Goal: Task Accomplishment & Management: Manage account settings

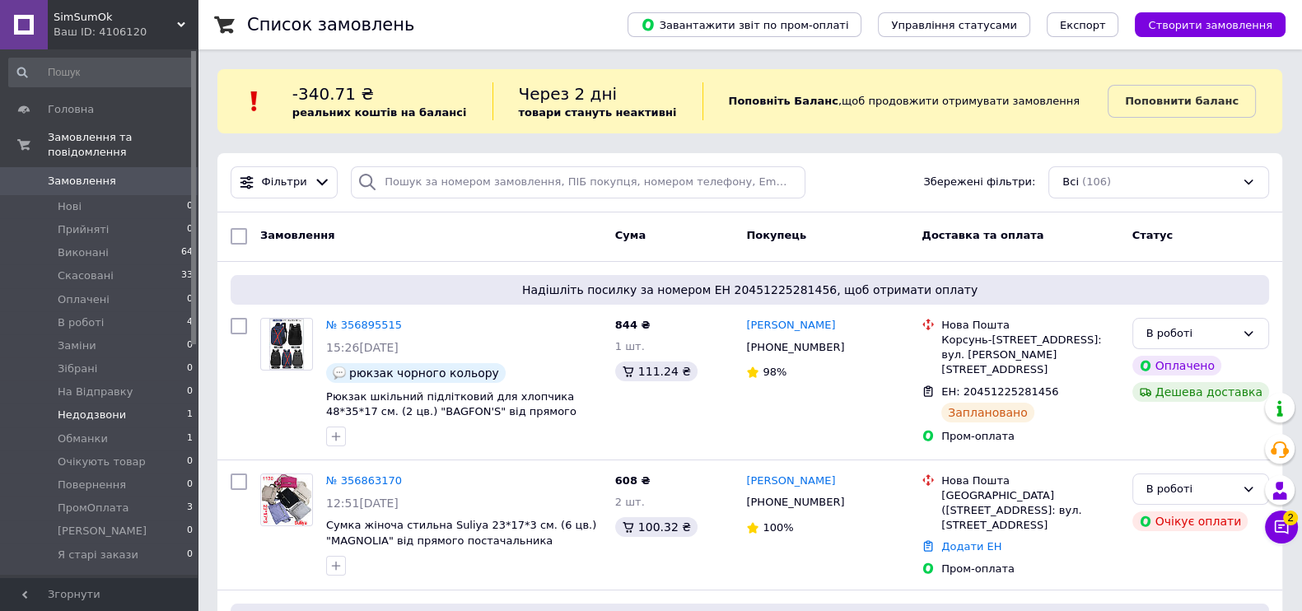
click at [137, 405] on li "Недодзвони 1" at bounding box center [101, 415] width 203 height 23
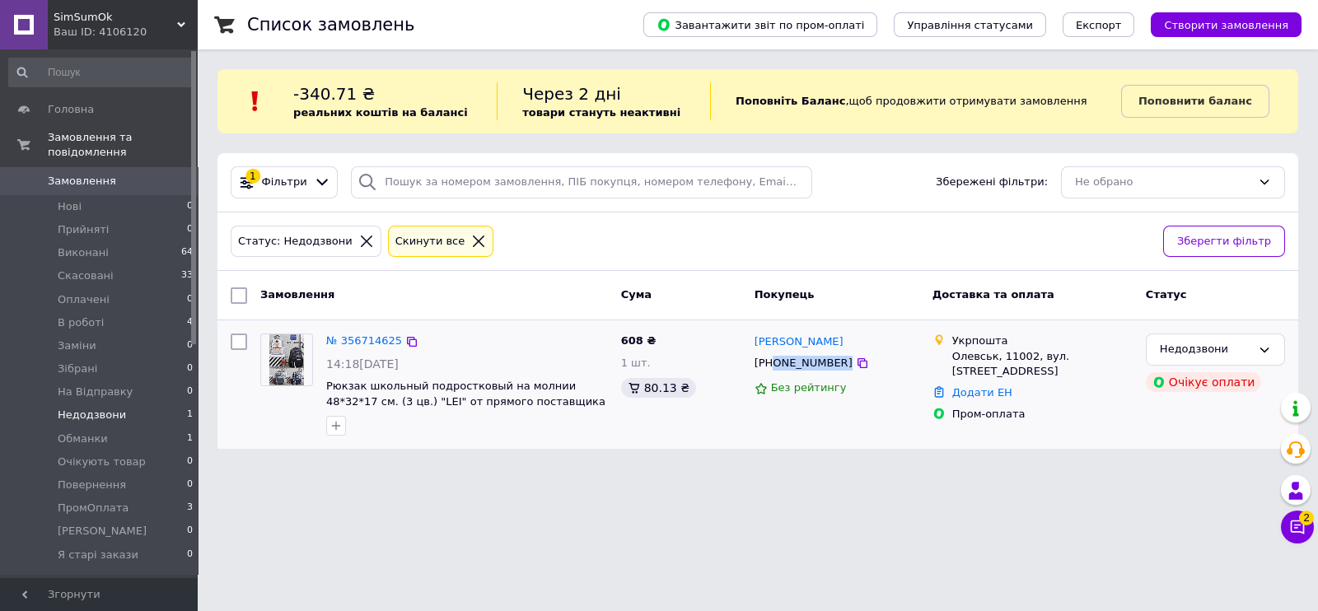
drag, startPoint x: 773, startPoint y: 368, endPoint x: 857, endPoint y: 367, distance: 84.8
click at [857, 367] on div "[PHONE_NUMBER]" at bounding box center [837, 363] width 168 height 18
copy div "0984139733"
